Goal: Ask a question

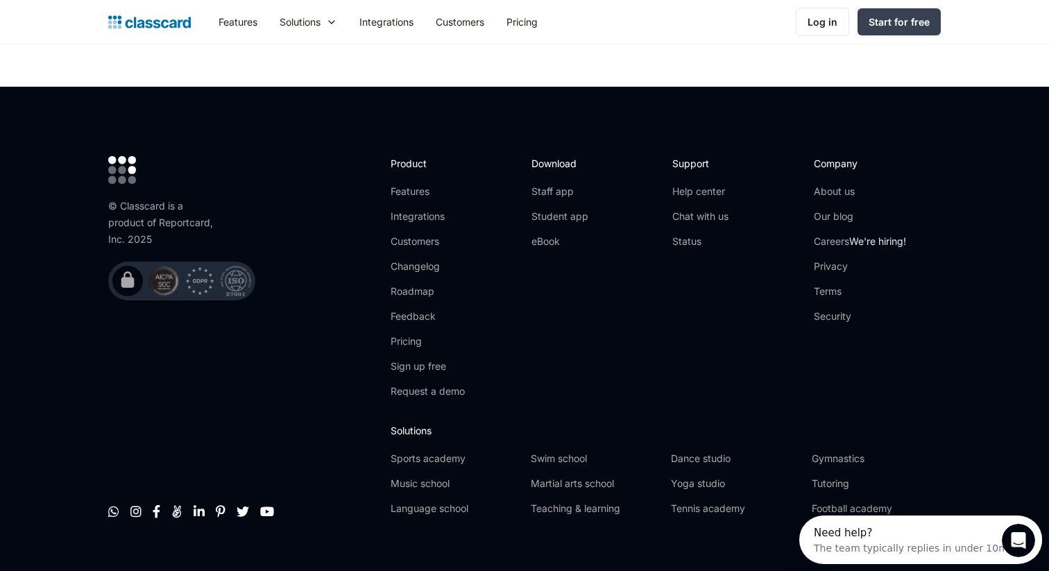
click at [884, 544] on div "The team typically replies in under 10m" at bounding box center [911, 546] width 194 height 15
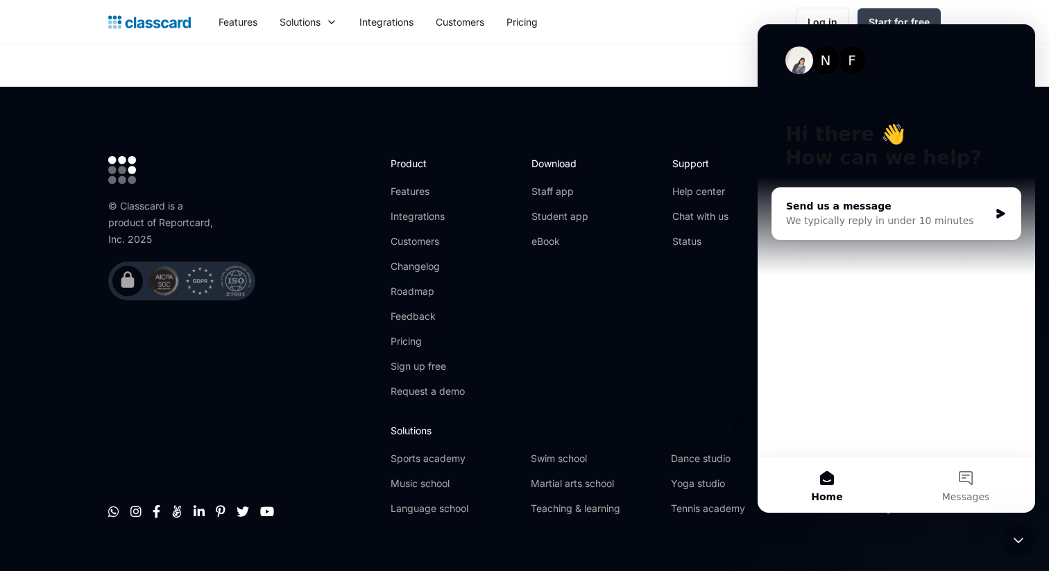
click at [998, 203] on div "Send us a message We typically reply in under 10 minutes" at bounding box center [897, 213] width 248 height 51
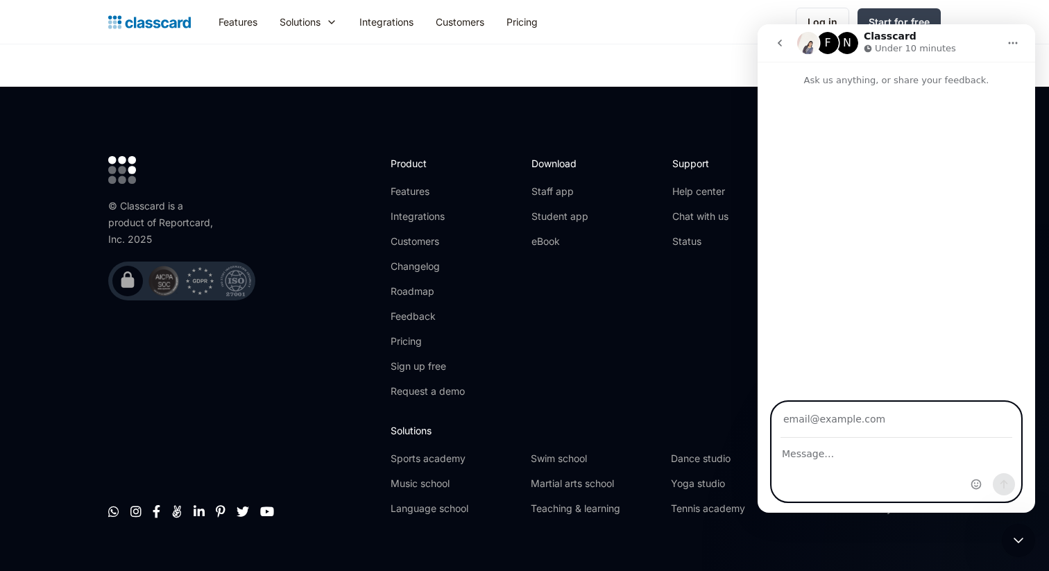
click at [887, 448] on textarea "Message…" at bounding box center [897, 451] width 248 height 24
click at [886, 420] on input "Your email" at bounding box center [897, 420] width 232 height 35
click at [820, 426] on input "Your email" at bounding box center [897, 420] width 232 height 35
type input "[EMAIL_ADDRESS][DOMAIN_NAME]"
click at [792, 458] on textarea "Message…" at bounding box center [897, 451] width 248 height 24
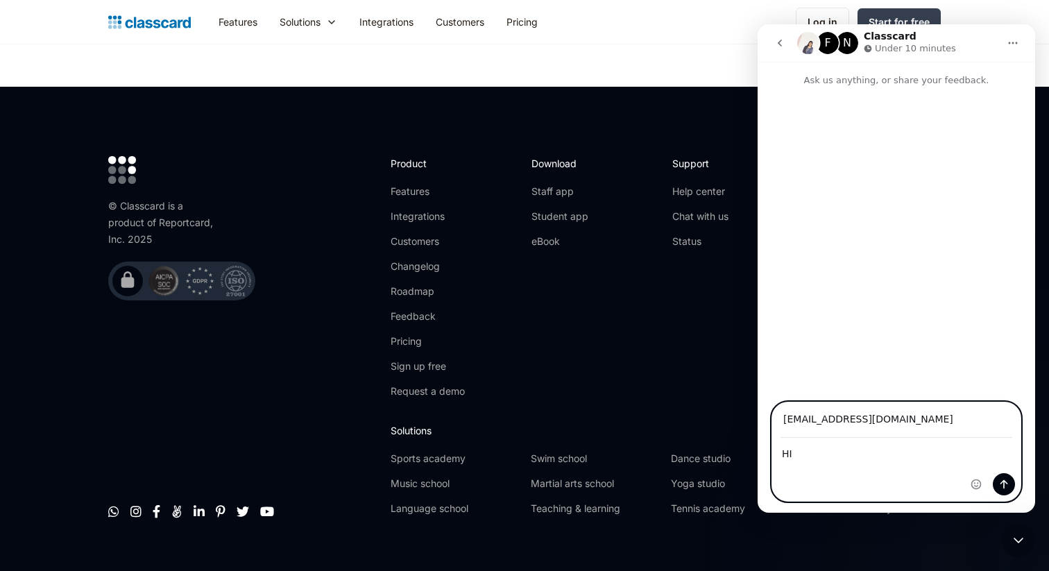
type textarea "HI"
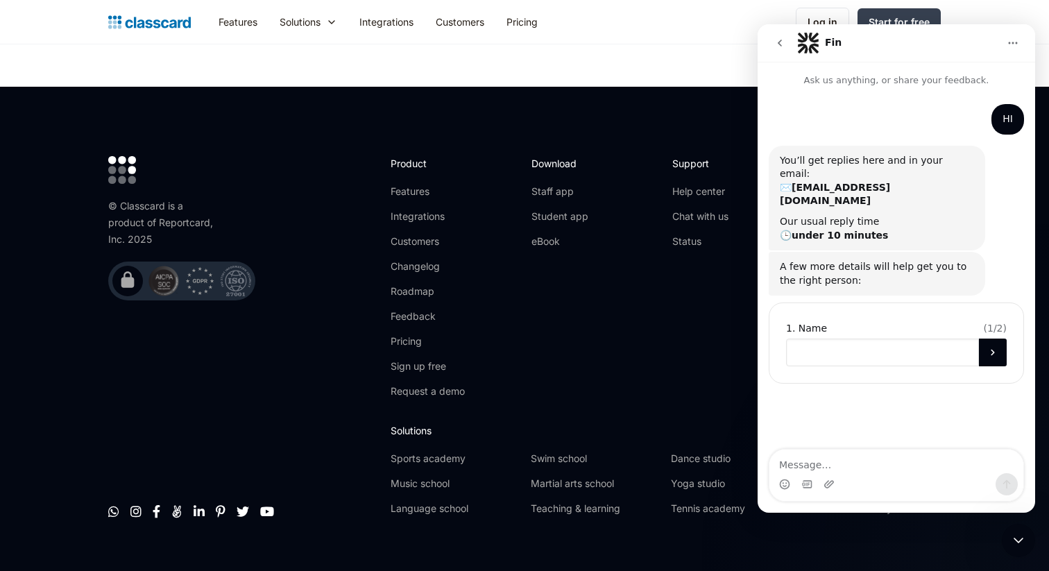
click at [814, 339] on input "Name" at bounding box center [882, 353] width 193 height 28
type input "HOOMAN"
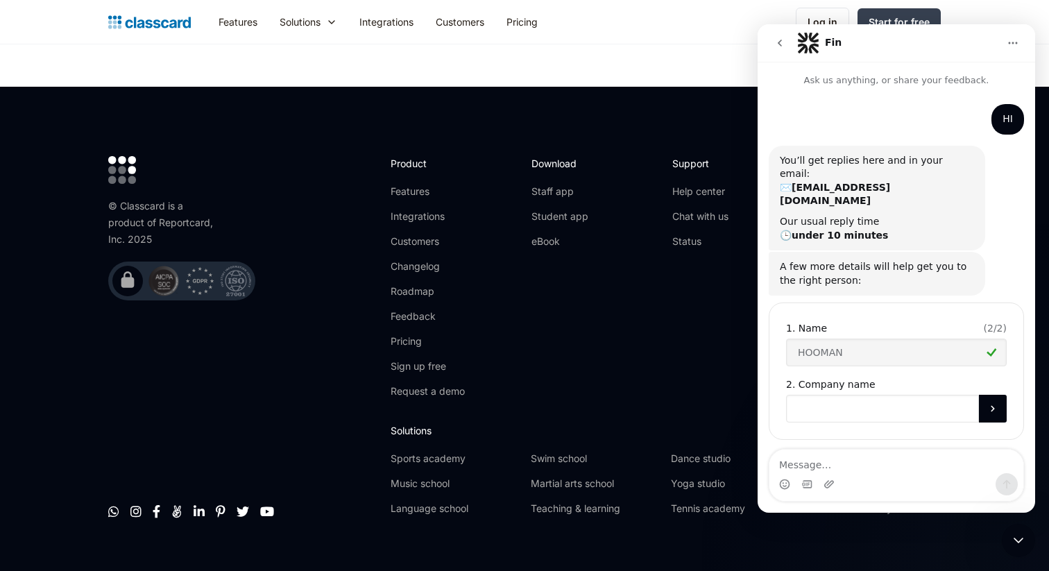
click at [822, 395] on input "Company name" at bounding box center [882, 409] width 193 height 28
type input "EEE"
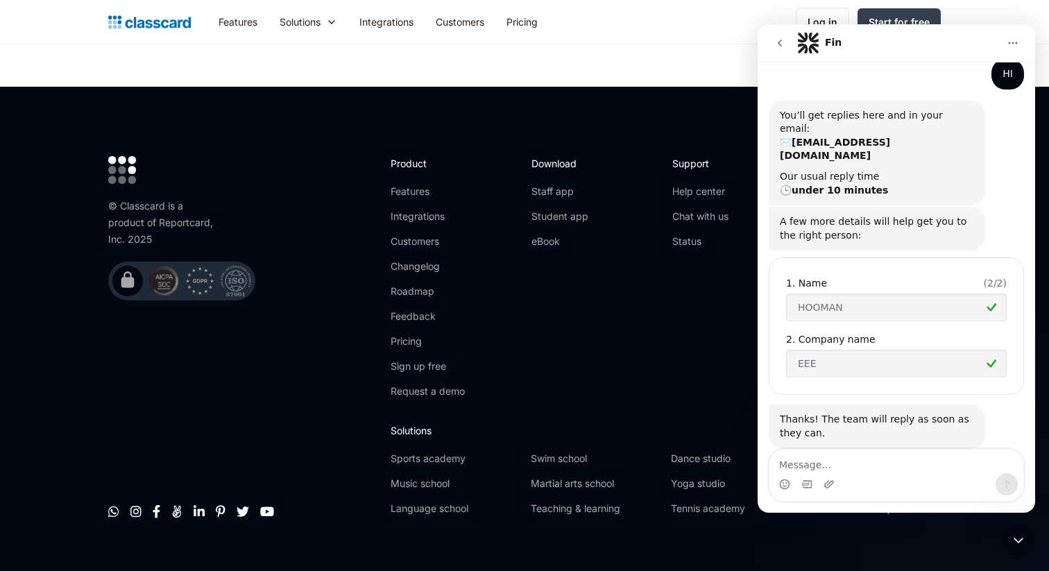
scroll to position [46, 0]
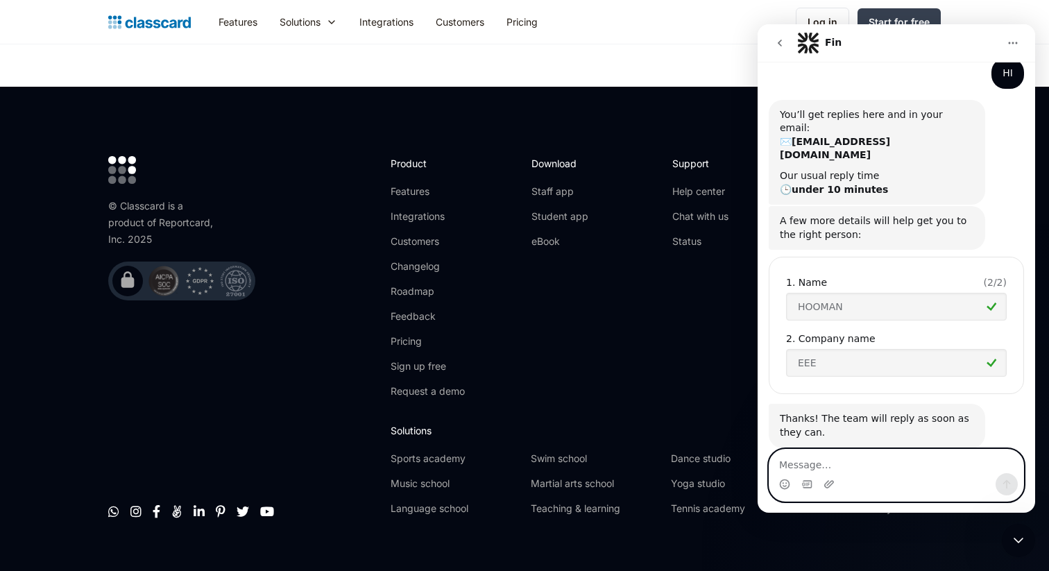
click at [822, 468] on textarea "Message…" at bounding box center [897, 462] width 254 height 24
type textarea "hi please share your UAE number"
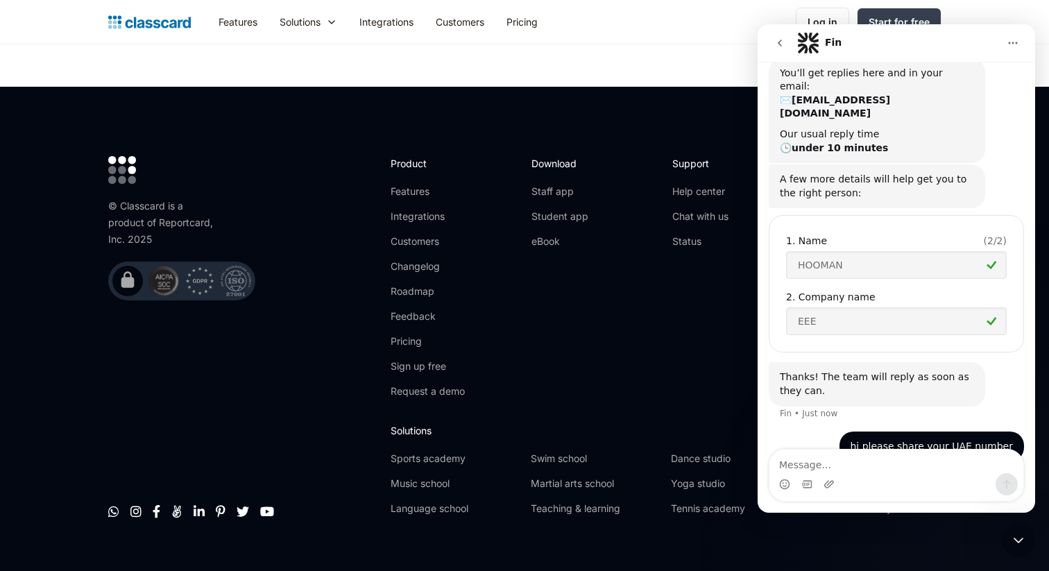
click at [312, 284] on div "© Classcard is a product of Reportcard, Inc. 2025        " at bounding box center [242, 341] width 269 height 371
click at [196, 266] on img at bounding box center [200, 281] width 31 height 31
click at [111, 502] on link "" at bounding box center [113, 509] width 11 height 14
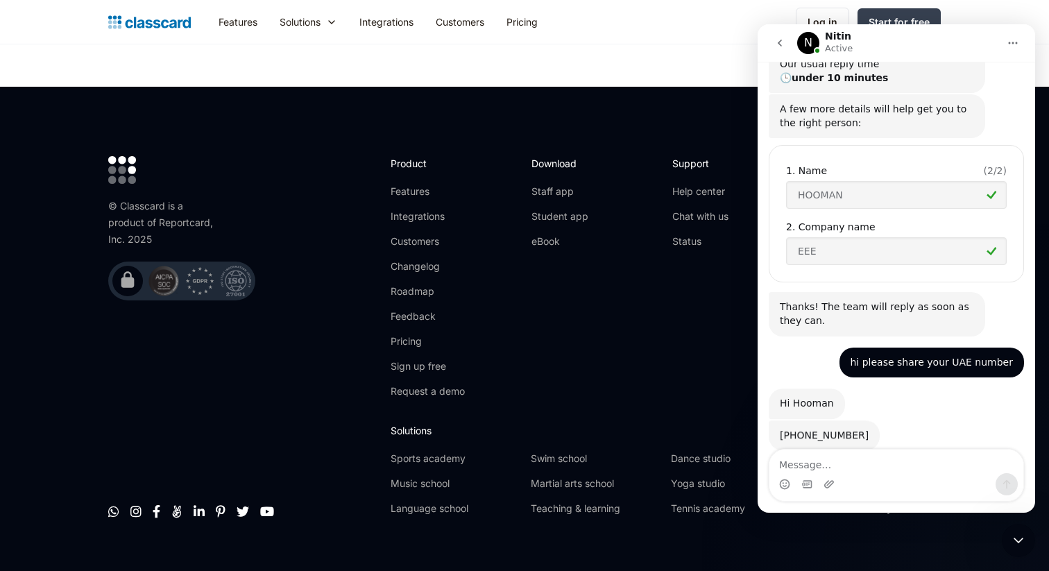
scroll to position [160, 0]
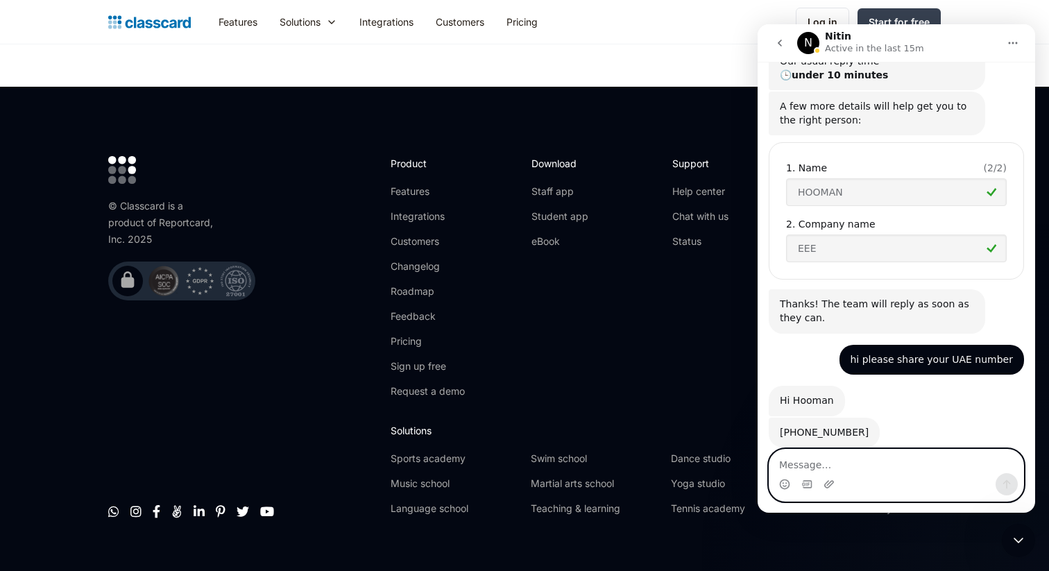
click at [914, 466] on textarea "Message…" at bounding box center [897, 462] width 254 height 24
type textarea "i called nobody is responding"
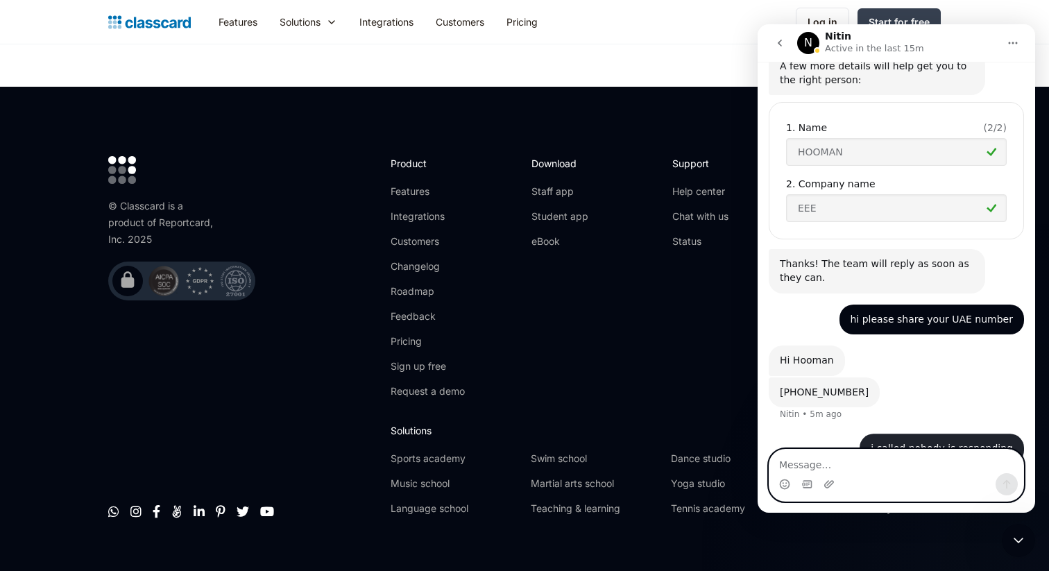
scroll to position [201, 0]
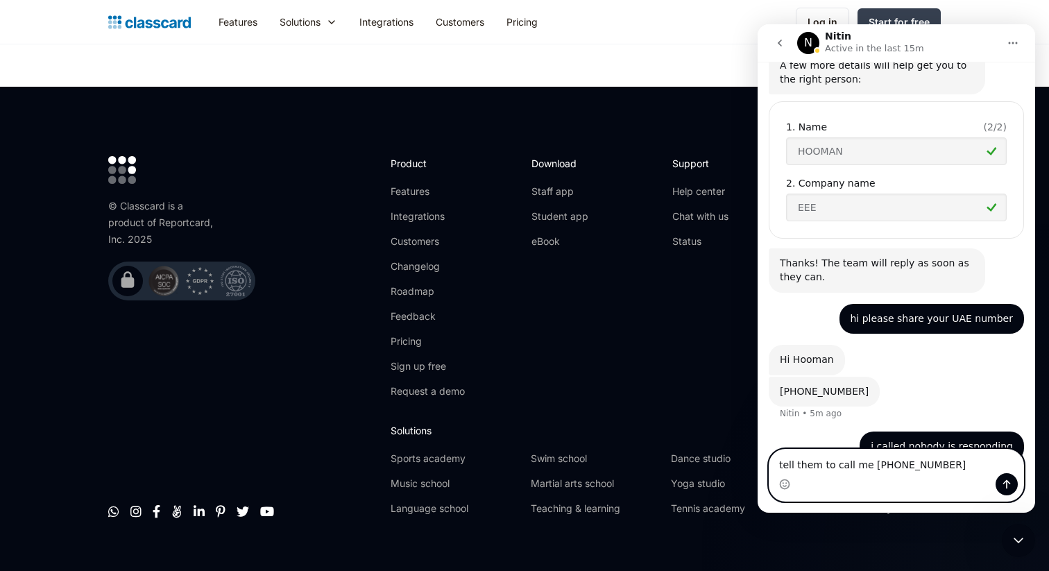
type textarea "tell them to call me [PHONE_NUMBER]"
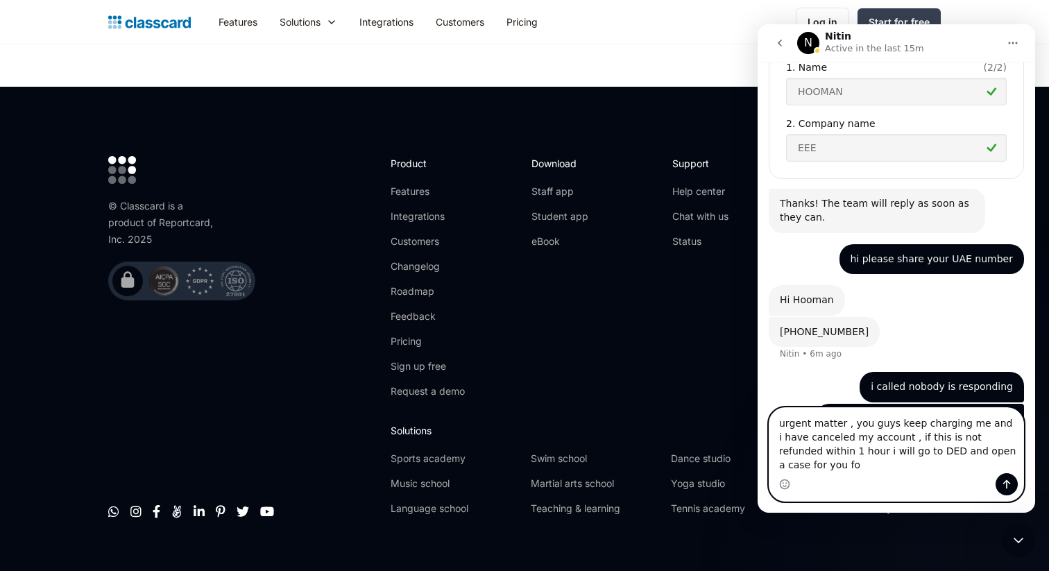
scroll to position [275, 0]
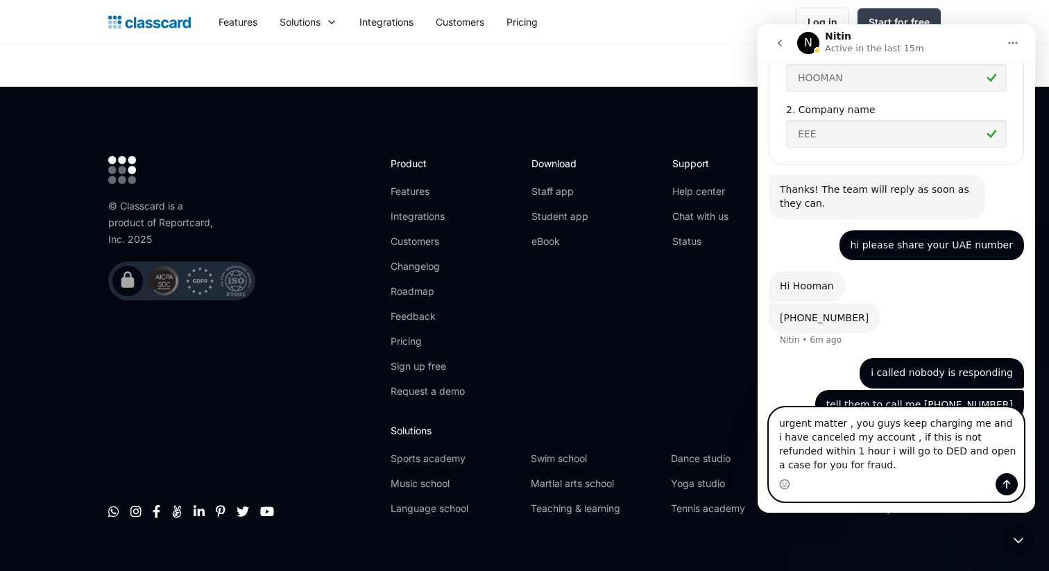
type textarea "urgent matter , you guys keep charging me and i have canceled my account , if t…"
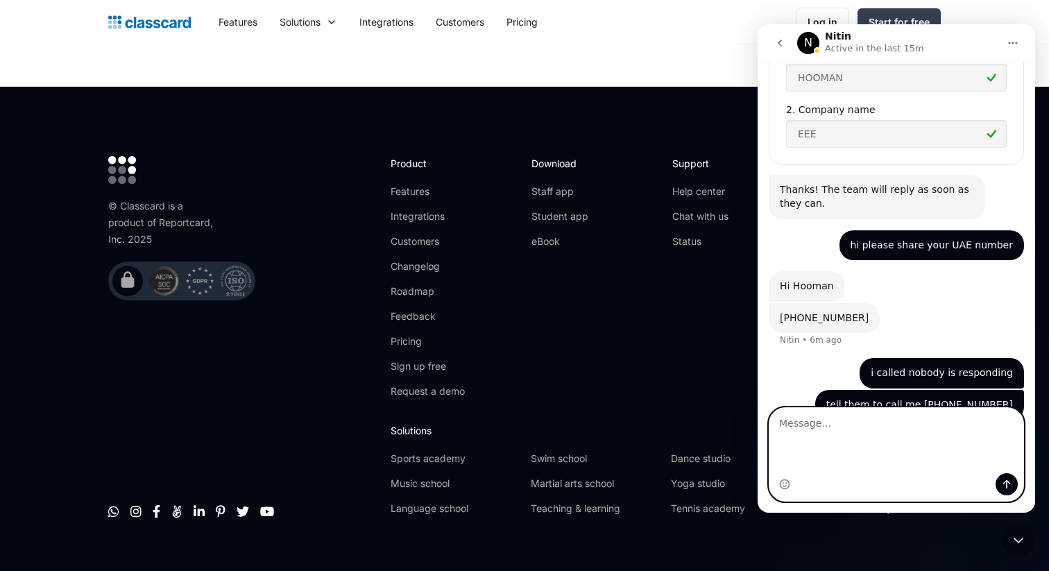
scroll to position [305, 0]
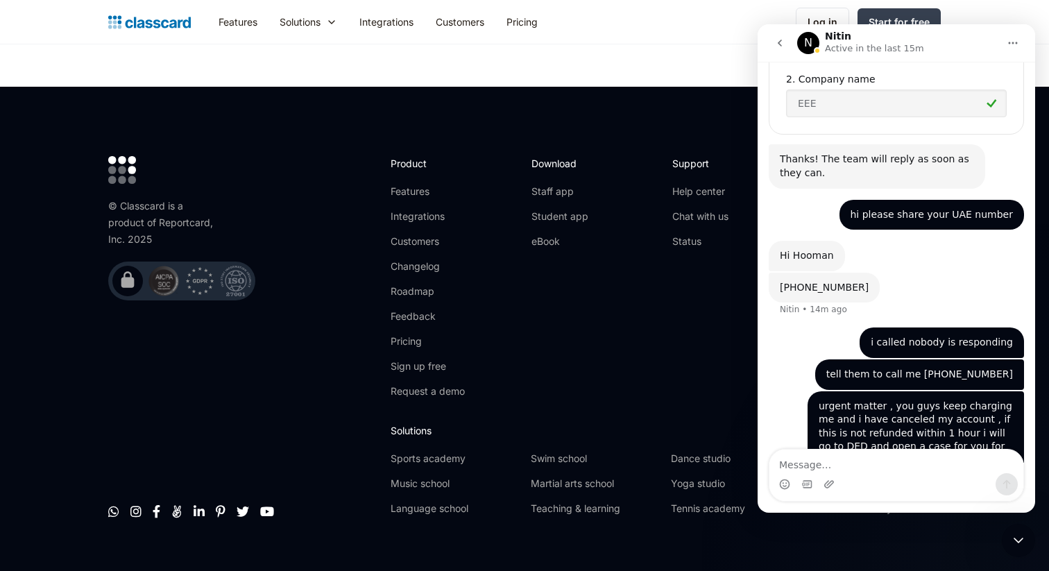
click at [780, 40] on icon "go back" at bounding box center [780, 42] width 11 height 11
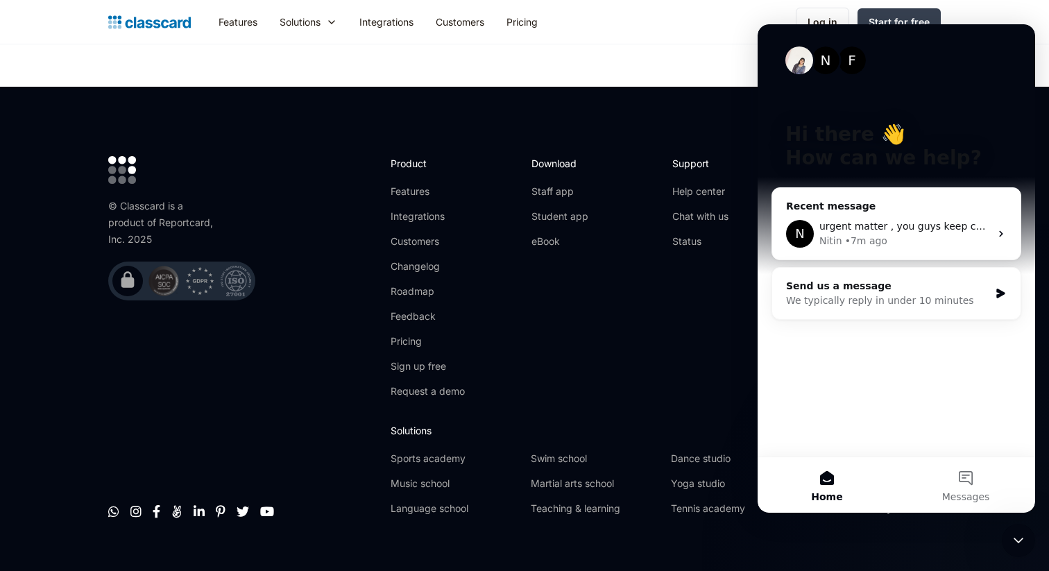
scroll to position [0, 0]
